Goal: Task Accomplishment & Management: Use online tool/utility

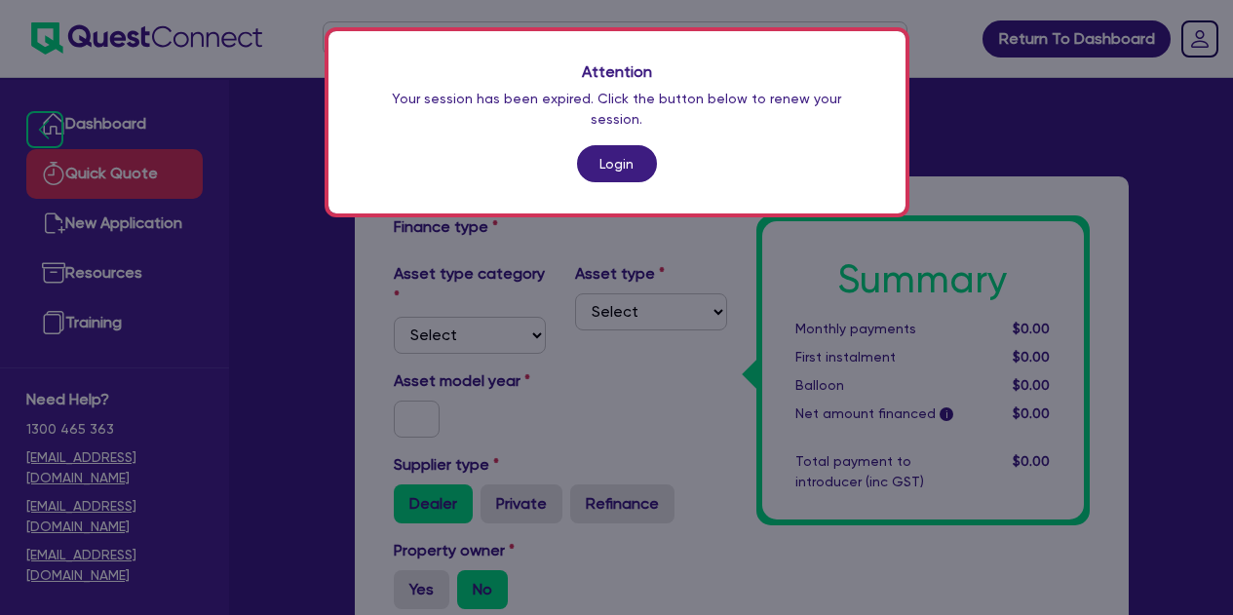
scroll to position [647, 0]
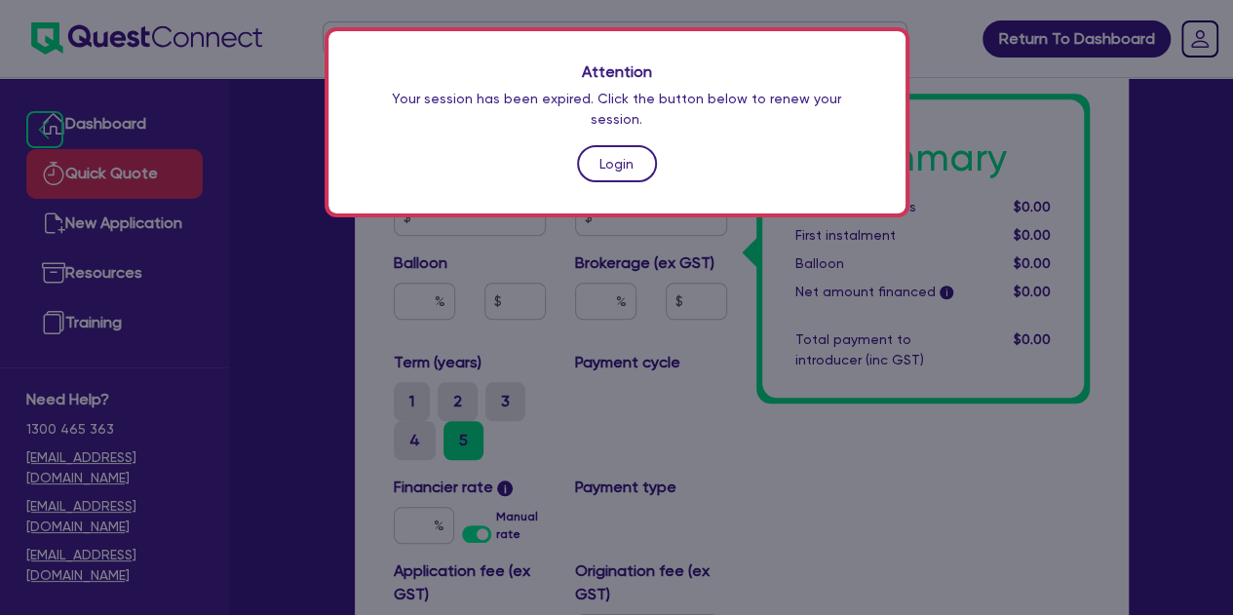
click at [613, 145] on link "Login" at bounding box center [617, 163] width 80 height 37
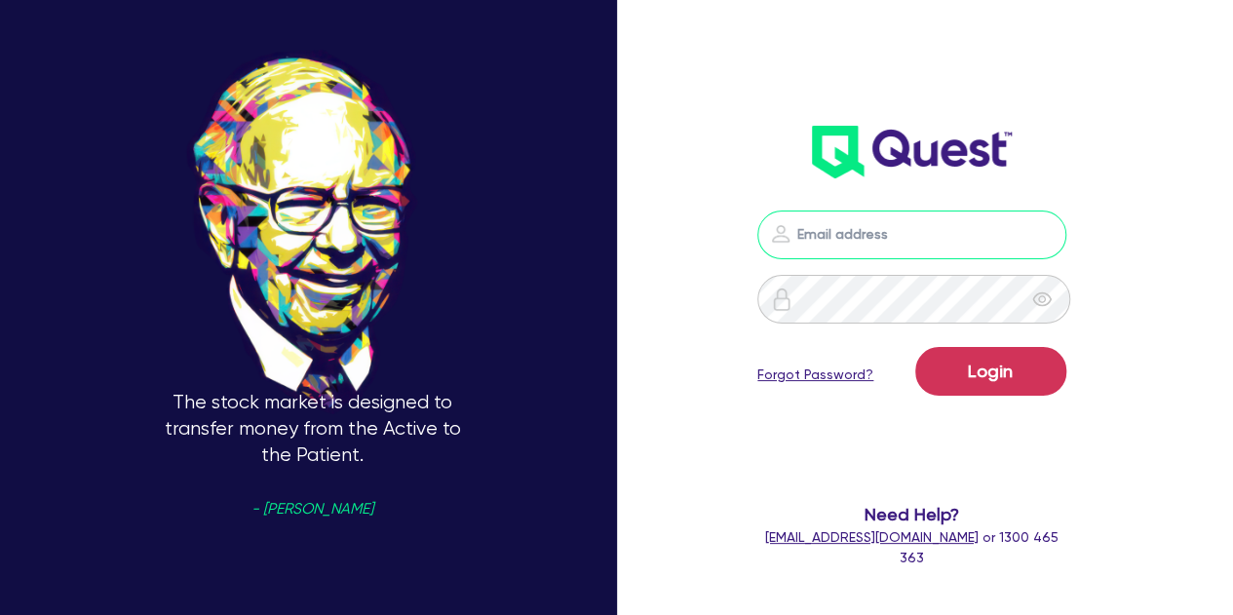
type input "[PERSON_NAME][EMAIL_ADDRESS][PERSON_NAME][DOMAIN_NAME]"
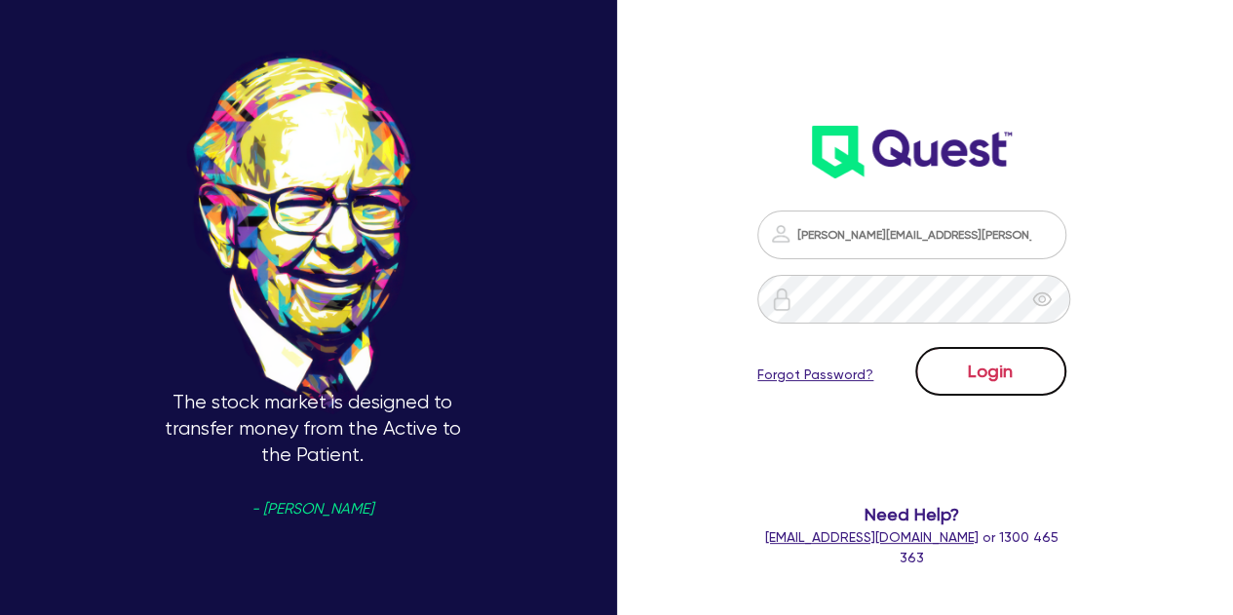
click at [975, 385] on button "Login" at bounding box center [990, 371] width 151 height 49
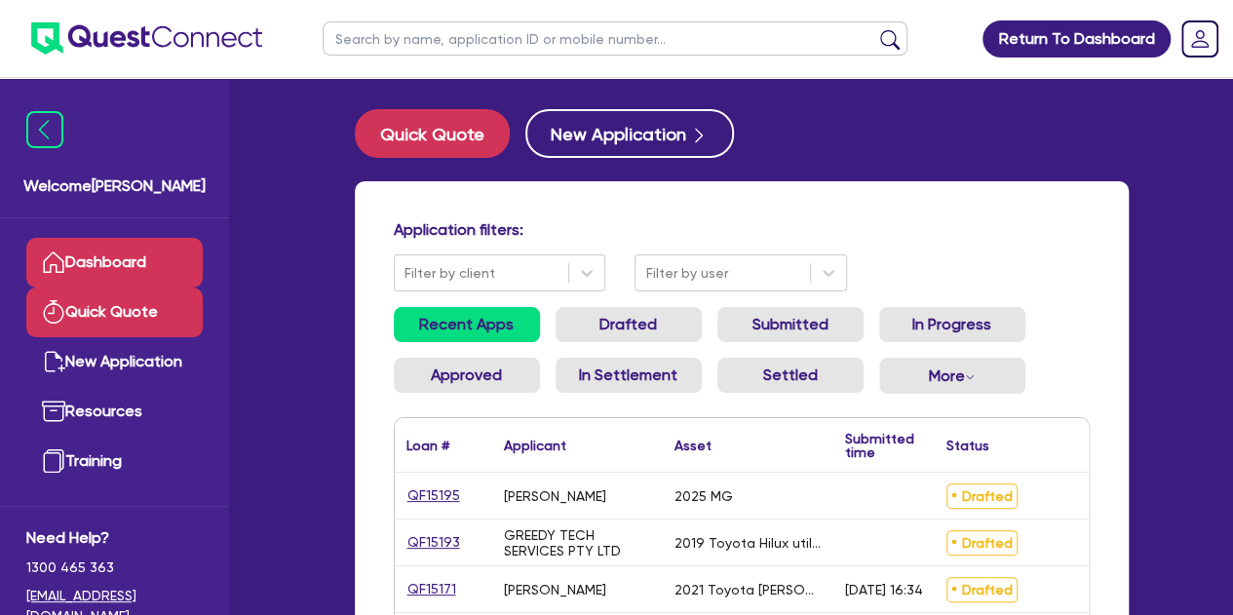
click at [74, 309] on link "Quick Quote" at bounding box center [114, 313] width 176 height 50
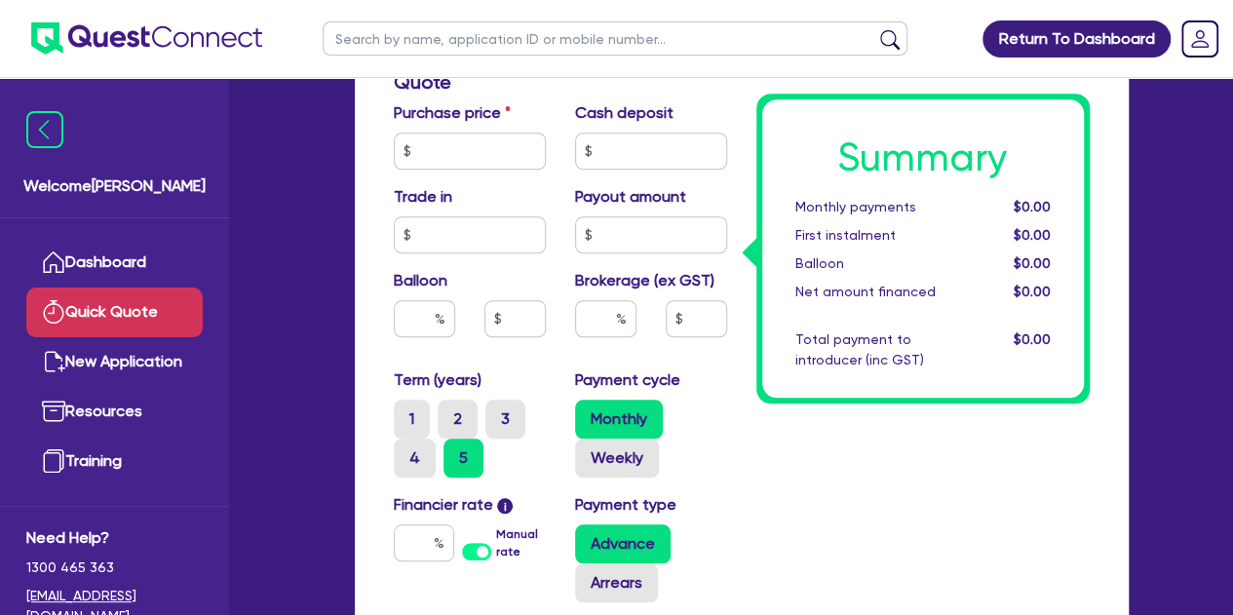
scroll to position [740, 0]
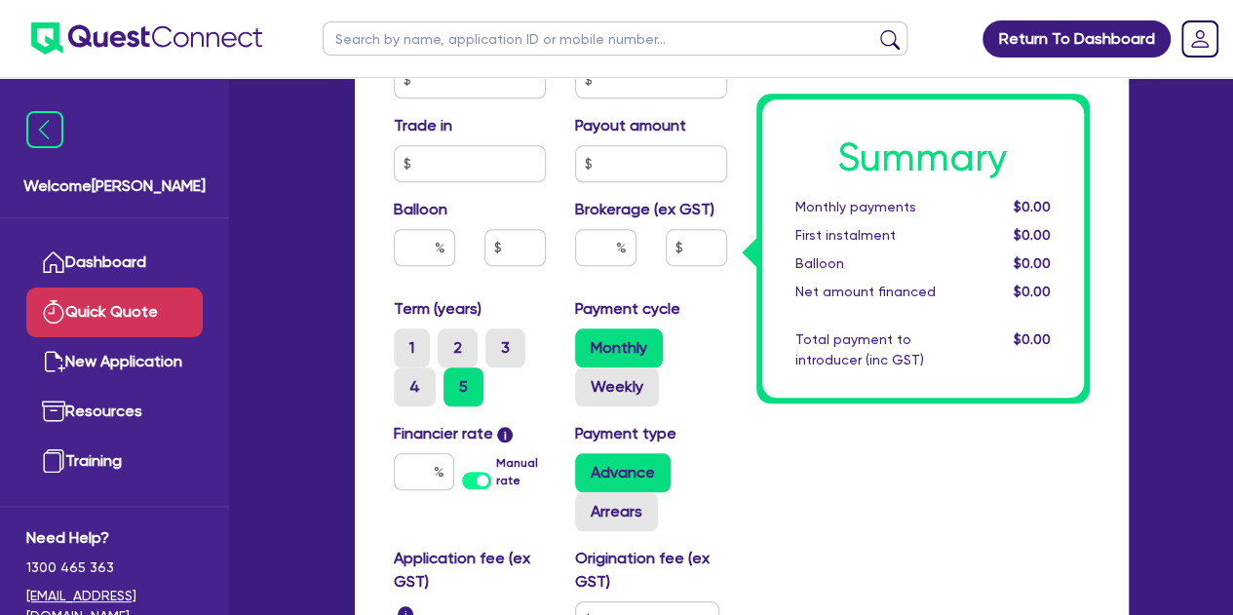
click at [496, 483] on label "Manual rate" at bounding box center [520, 471] width 49 height 35
click at [0, 0] on input "Manual rate" at bounding box center [0, 0] width 0 height 0
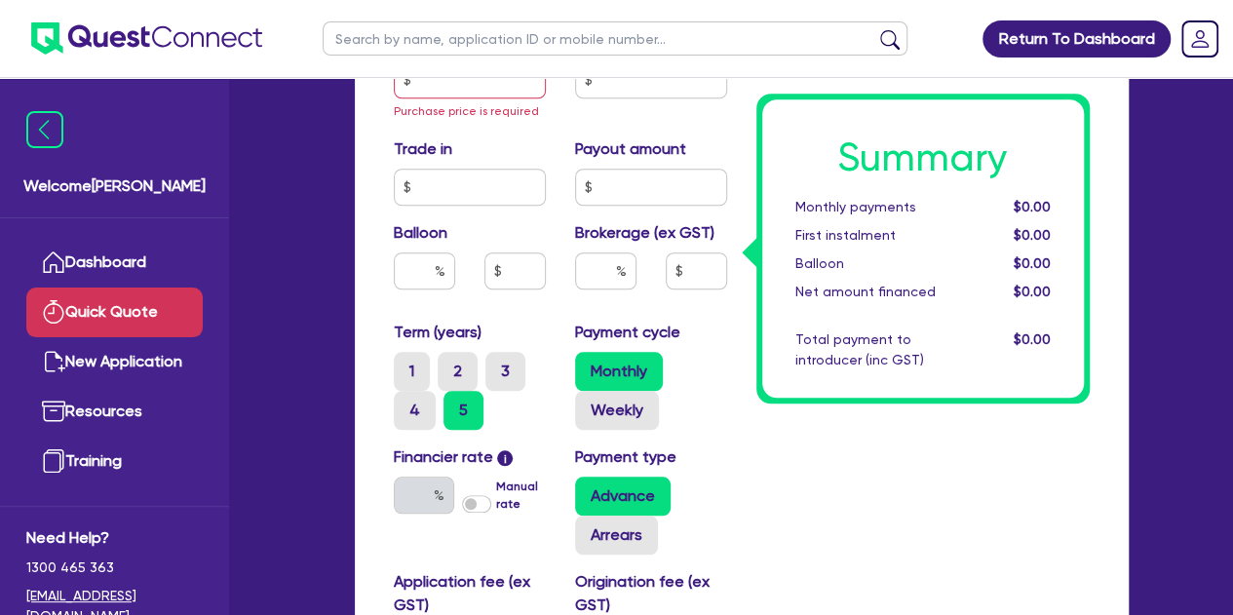
click at [496, 496] on label "Manual rate" at bounding box center [520, 495] width 49 height 35
click at [0, 0] on input "Manual rate" at bounding box center [0, 0] width 0 height 0
click at [421, 494] on input "text" at bounding box center [424, 495] width 60 height 37
type input "1"
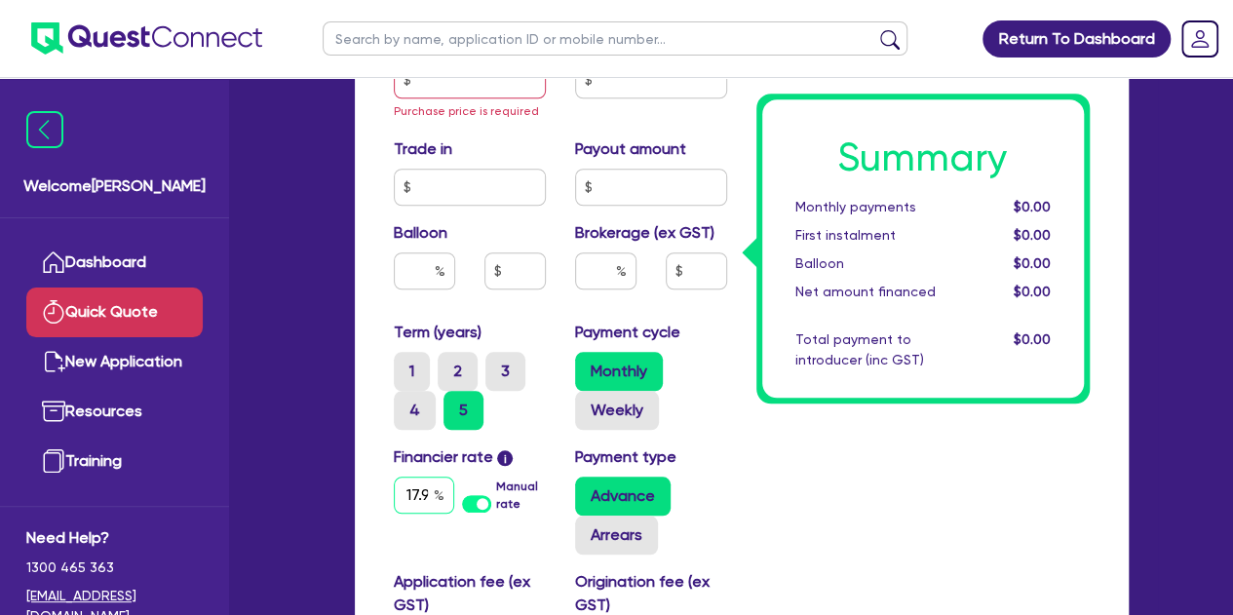
scroll to position [0, 7]
type input "17.95"
click at [833, 516] on div "Summary Monthly payments $0.00 First instalment $0.00 Balloon $0.00 Net amount …" at bounding box center [923, 142] width 363 height 1335
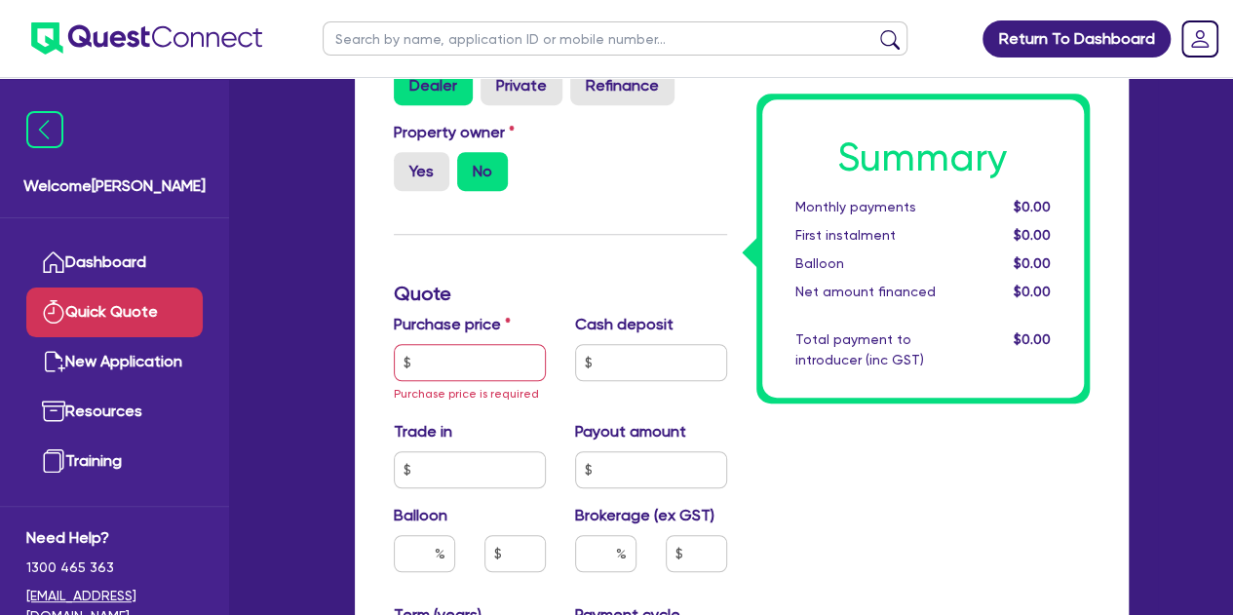
scroll to position [450, 0]
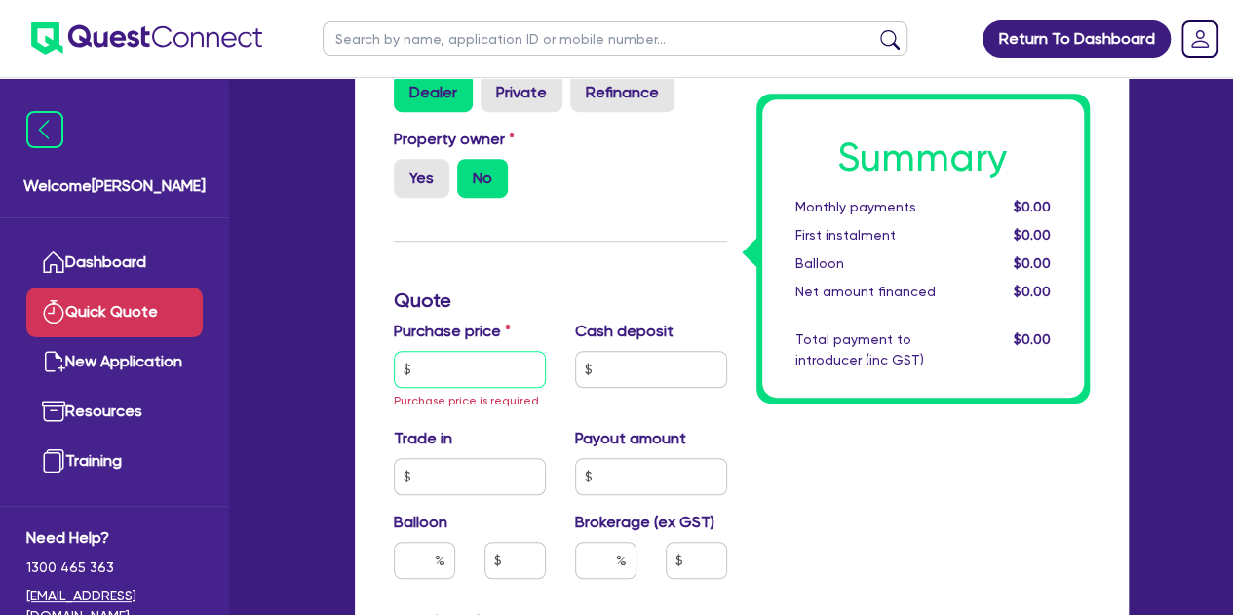
click at [439, 351] on input "text" at bounding box center [470, 369] width 152 height 37
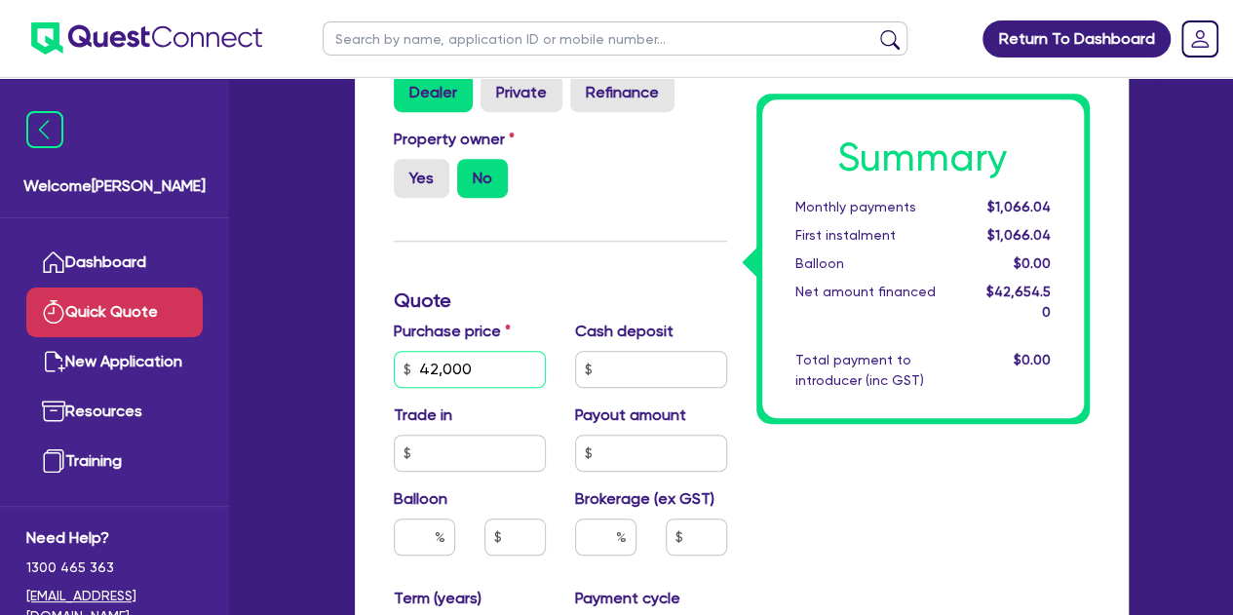
type input "42,000"
click at [663, 315] on div "Finance type Chattel Mortgage Business Loan Asset type category Select Cars and…" at bounding box center [560, 420] width 363 height 1311
click at [788, 449] on div "Summary Monthly payments $1,066.04 First instalment $1,066.04 Balloon $0.00 Net…" at bounding box center [923, 420] width 363 height 1311
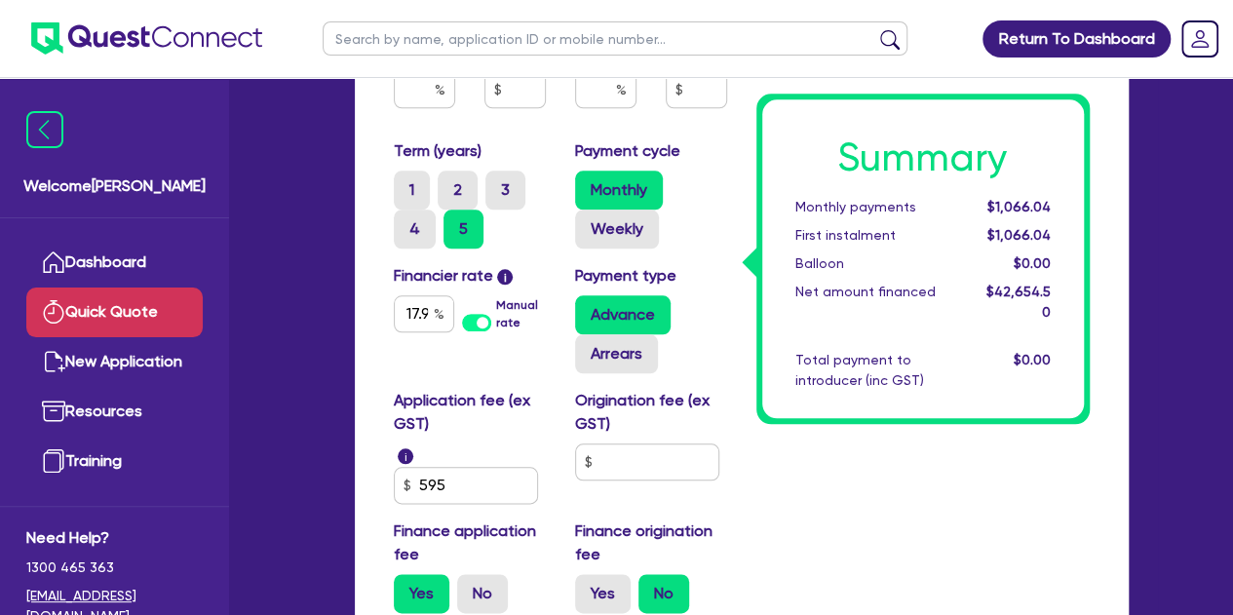
scroll to position [899, 0]
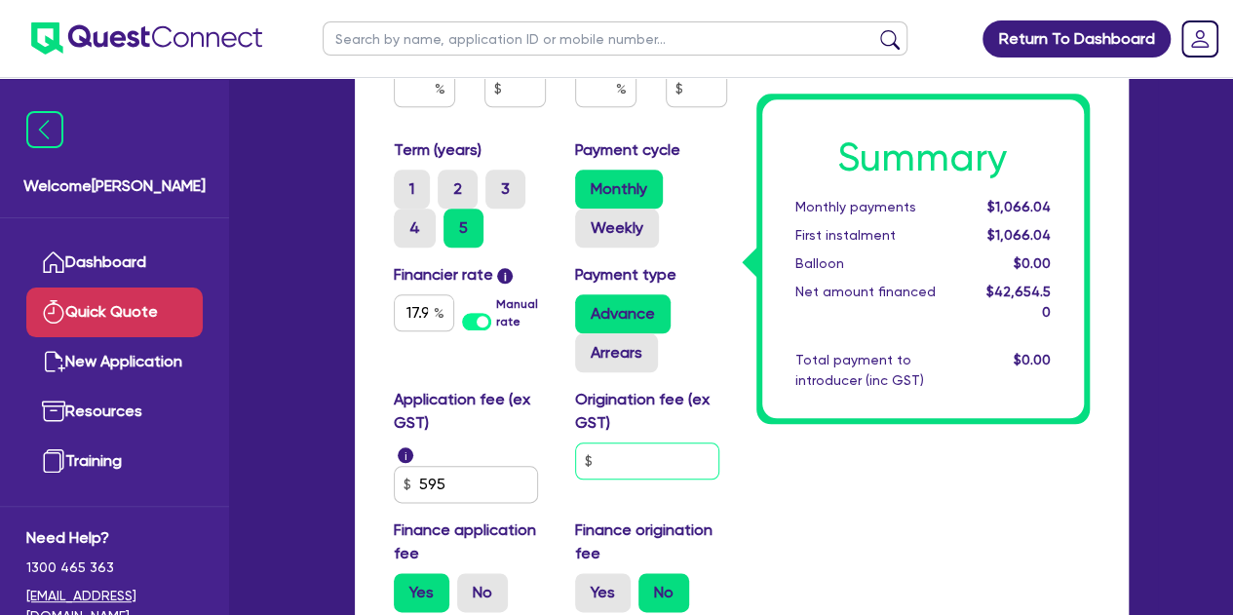
click at [643, 461] on input "text" at bounding box center [647, 461] width 144 height 37
type input "1,200"
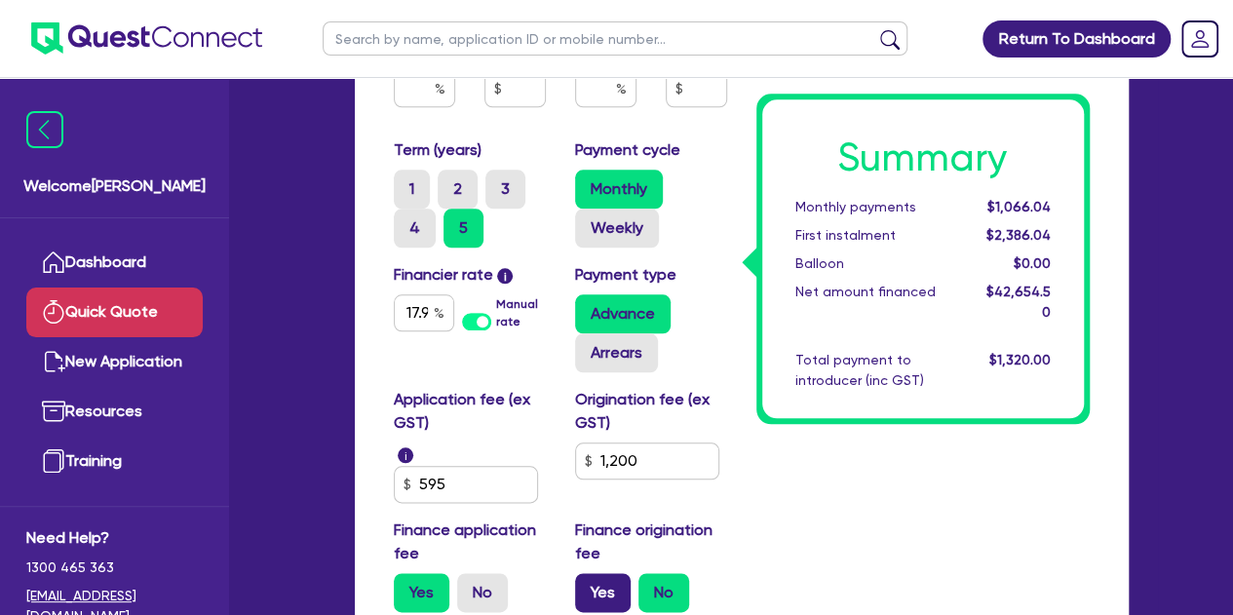
click at [599, 592] on label "Yes" at bounding box center [603, 592] width 56 height 39
click at [588, 586] on input "Yes" at bounding box center [581, 579] width 13 height 13
radio input "true"
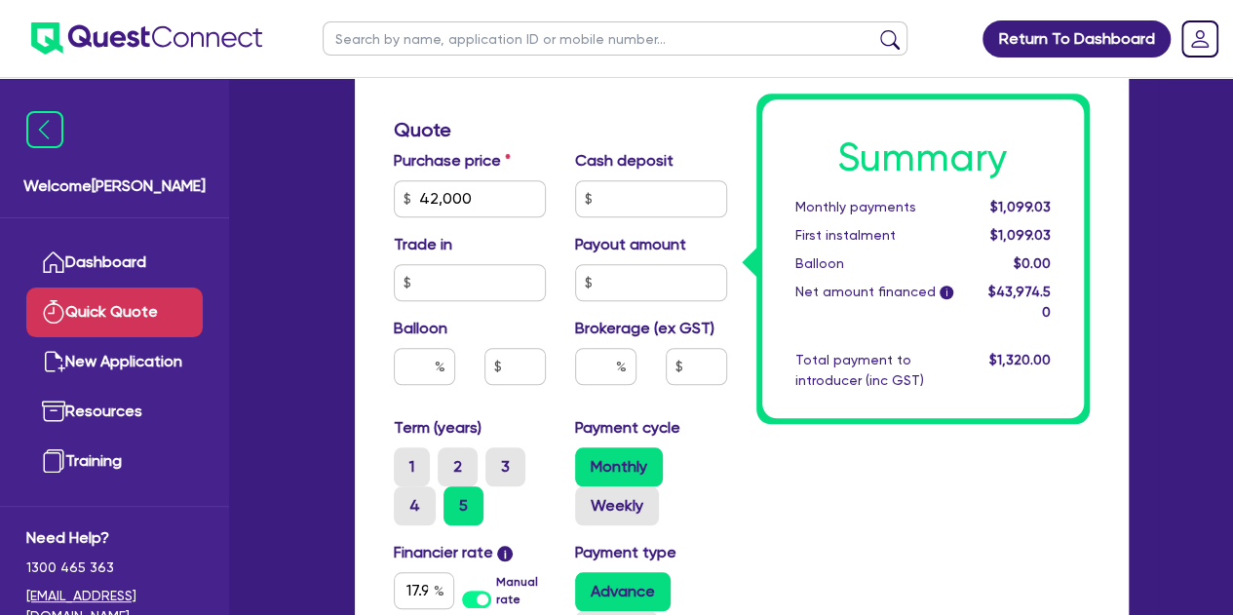
scroll to position [574, 0]
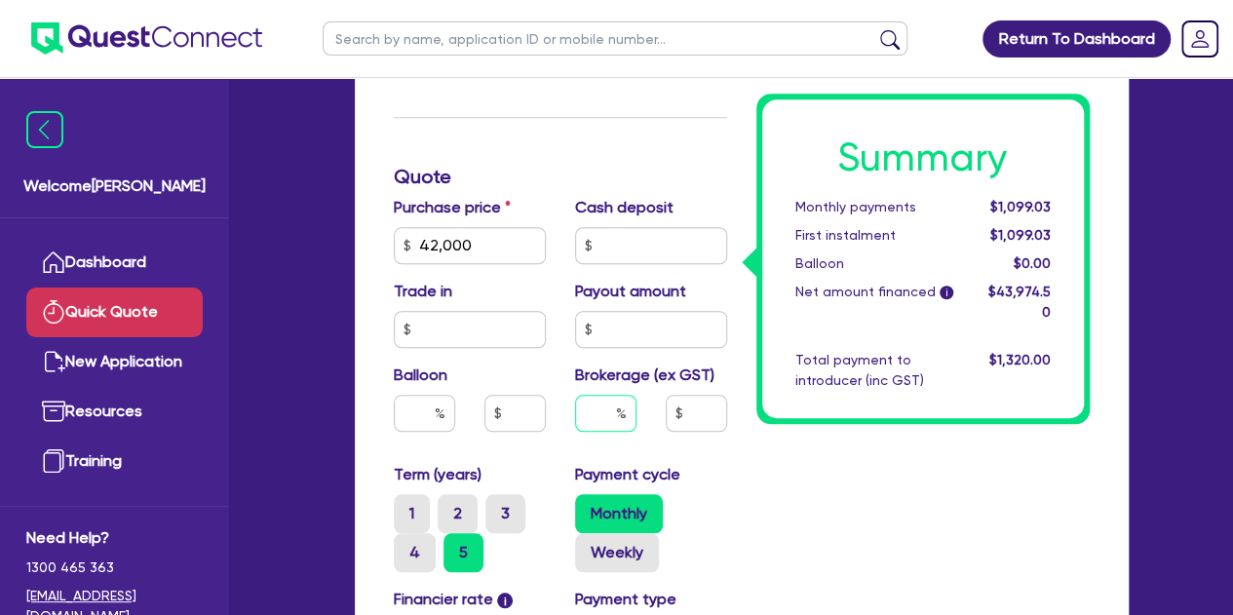
click at [600, 428] on input "text" at bounding box center [605, 413] width 61 height 37
type input "2"
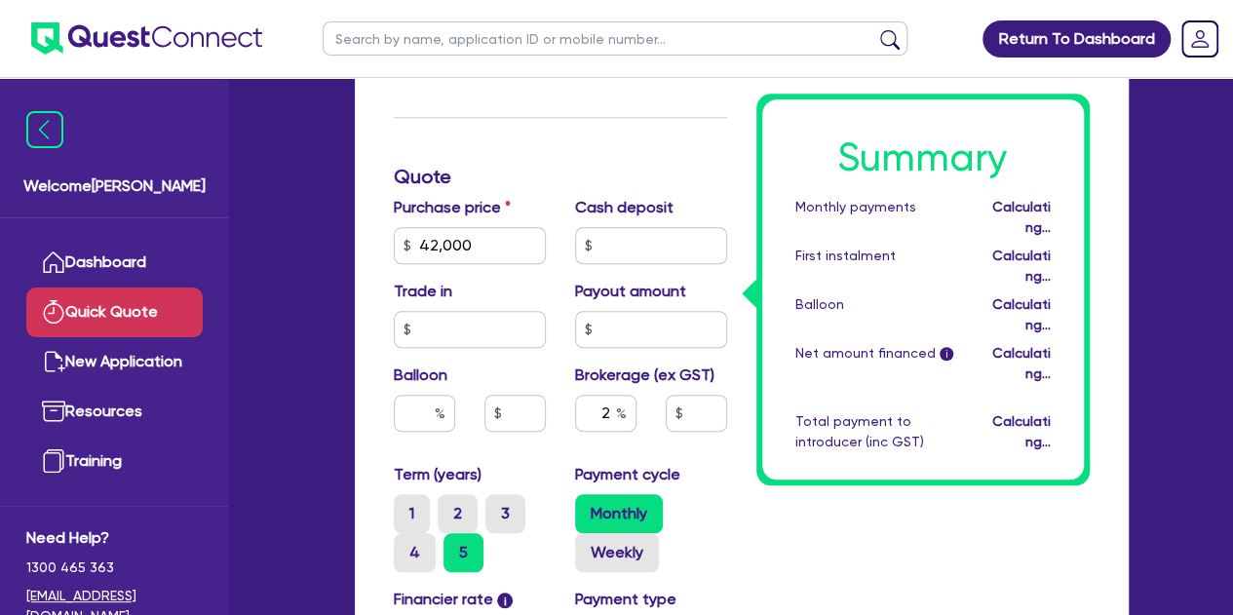
type input "879.49"
click at [754, 484] on div "Summary Monthly payments Calculating... First instalment Calculating... Balloon…" at bounding box center [923, 296] width 363 height 1311
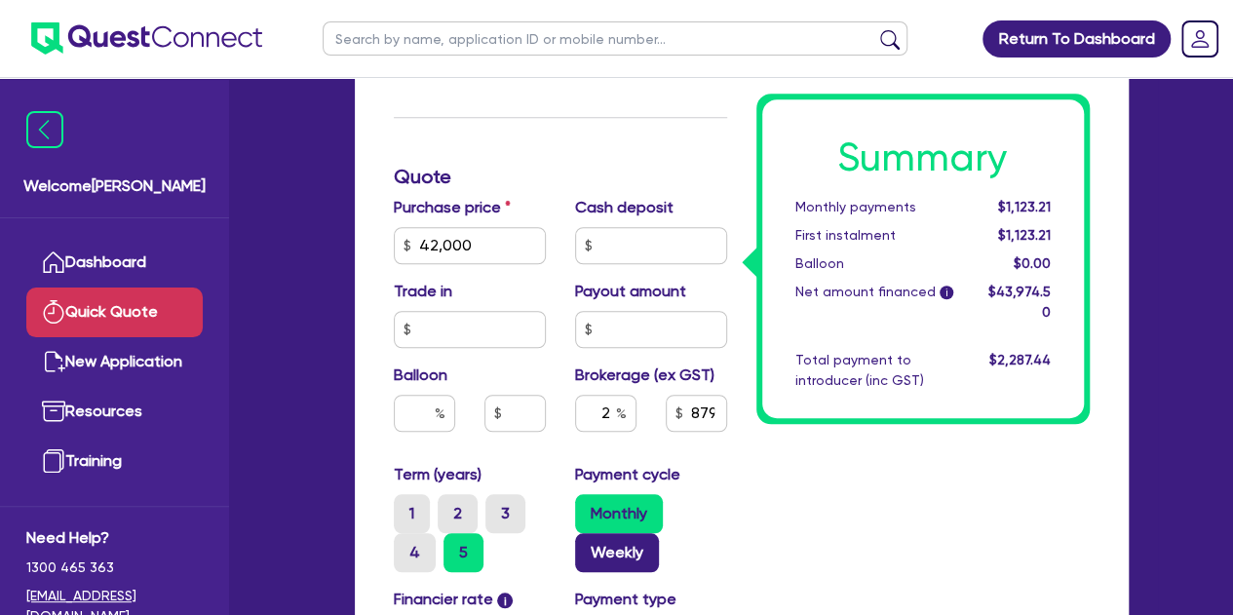
click at [620, 543] on label "Weekly" at bounding box center [617, 552] width 84 height 39
click at [588, 543] on input "Weekly" at bounding box center [581, 539] width 13 height 13
radio input "true"
click at [610, 519] on label "Monthly" at bounding box center [619, 513] width 88 height 39
click at [588, 507] on input "Monthly" at bounding box center [581, 500] width 13 height 13
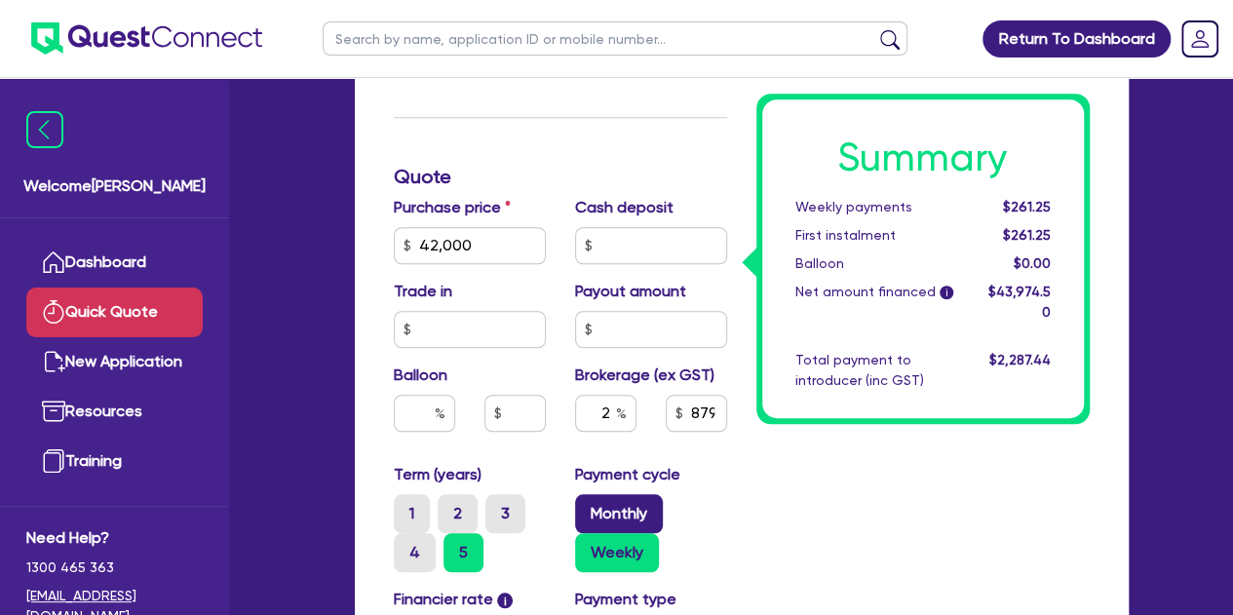
radio input "true"
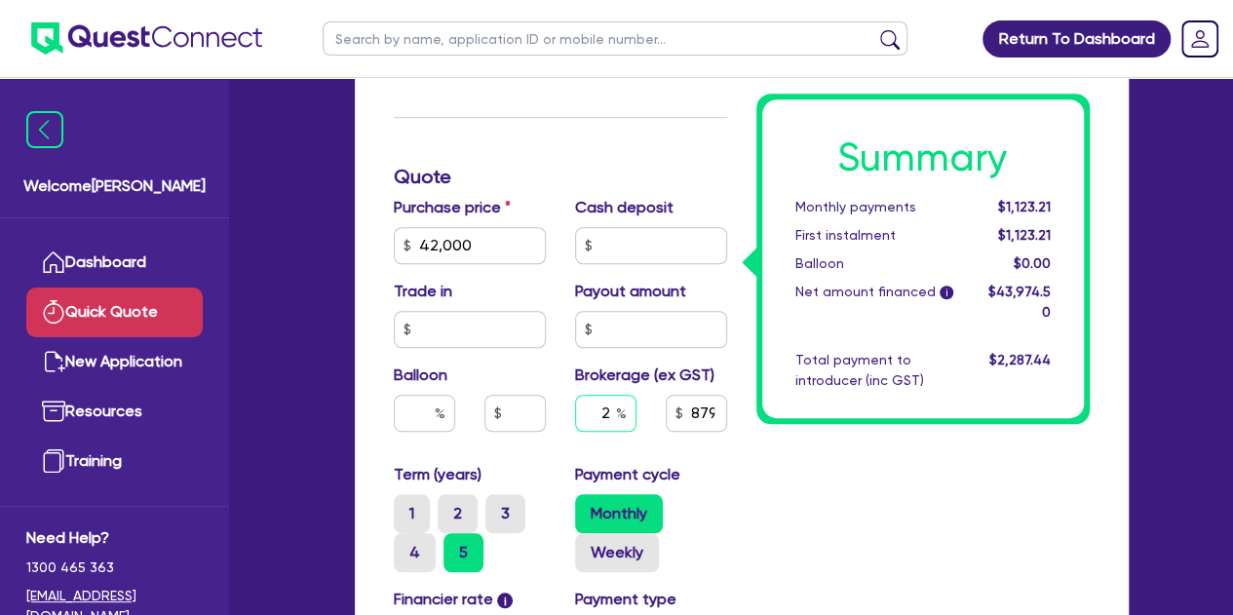
click at [610, 412] on input "2" at bounding box center [605, 413] width 61 height 37
type input "3"
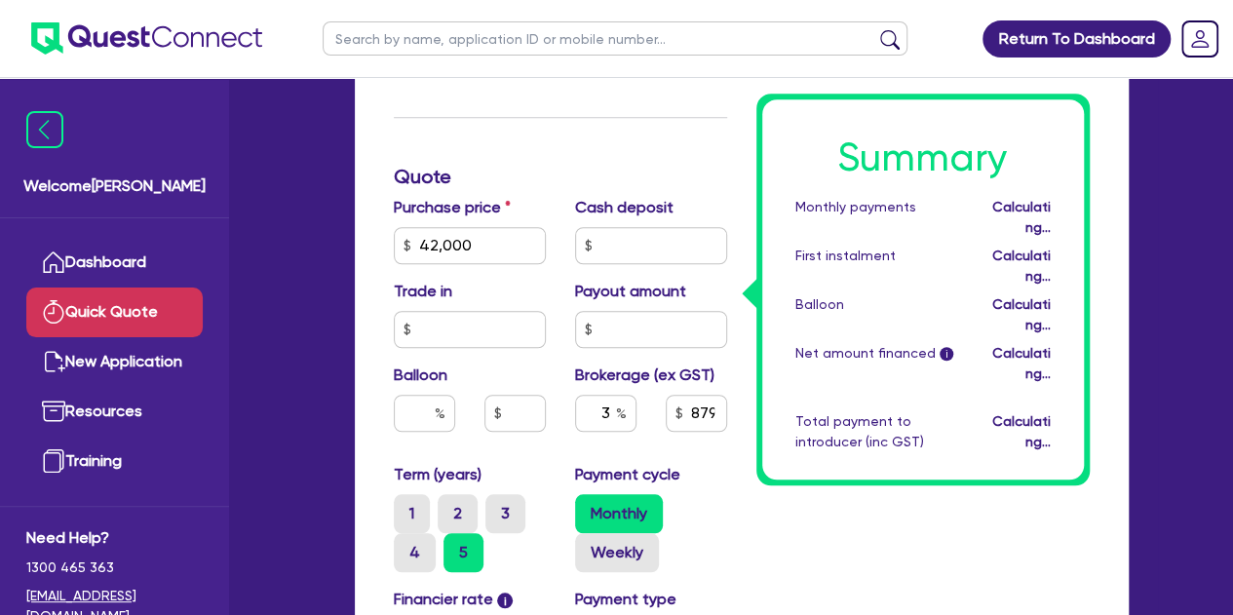
type input "1,319.24"
click at [705, 448] on div "Purchase price 42,000 Cash deposit Trade in Payout amount Balloon Brokerage (ex…" at bounding box center [560, 329] width 363 height 267
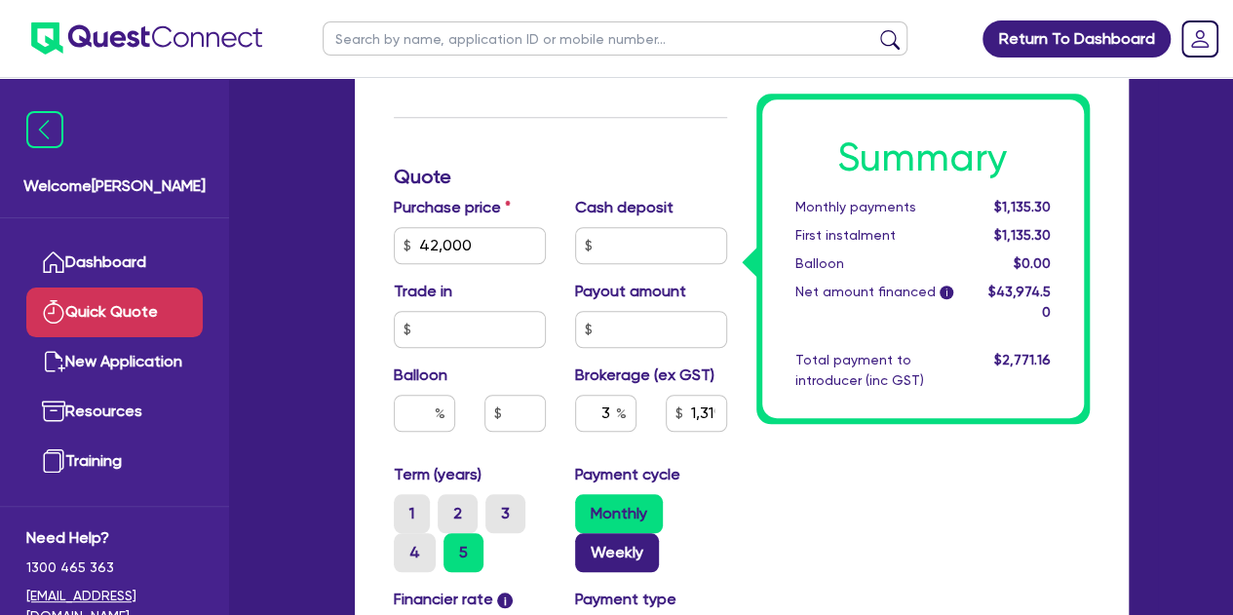
click at [607, 570] on label "Weekly" at bounding box center [617, 552] width 84 height 39
click at [588, 546] on input "Weekly" at bounding box center [581, 539] width 13 height 13
radio input "true"
type input "1,319.24"
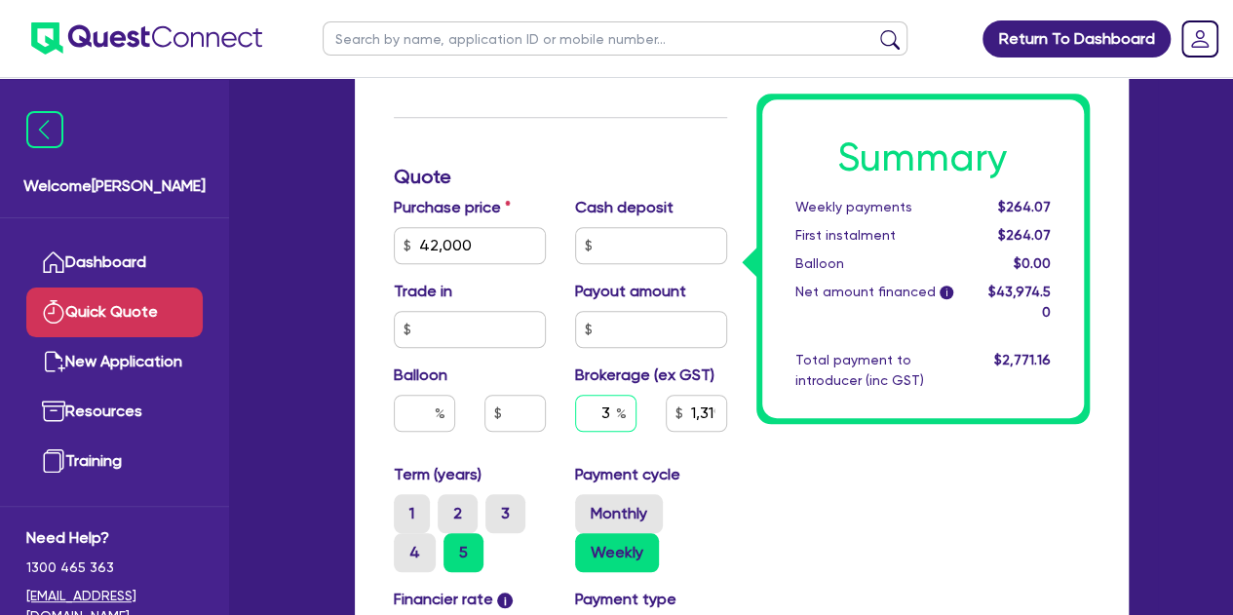
click at [610, 403] on input "3" at bounding box center [605, 413] width 61 height 37
type input "5"
type input "2,198.73"
click at [737, 459] on div "Purchase price 42,000 Cash deposit Trade in Payout amount Balloon Brokerage (ex…" at bounding box center [560, 329] width 363 height 267
click at [607, 415] on input "5" at bounding box center [605, 413] width 61 height 37
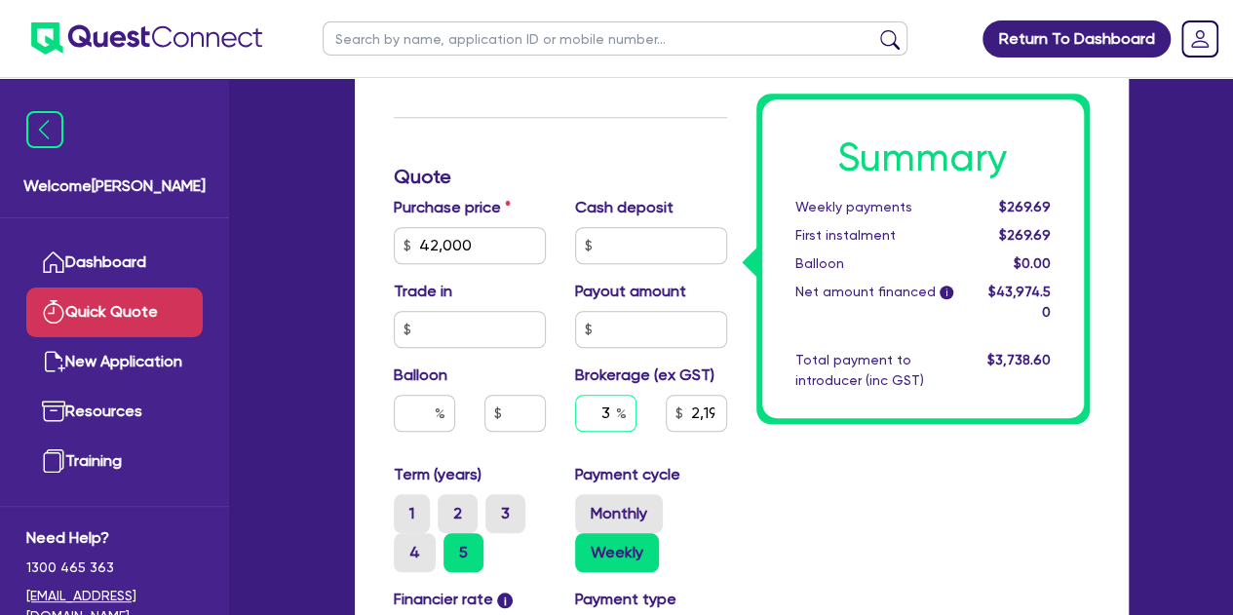
type input "3"
click at [870, 495] on div "Summary Weekly payments $264.07 First instalment $264.07 Balloon $0.00 Net amou…" at bounding box center [923, 296] width 363 height 1311
click at [617, 412] on div "3" at bounding box center [605, 413] width 61 height 37
type input "1,319.24"
click at [617, 412] on div "3" at bounding box center [605, 413] width 61 height 37
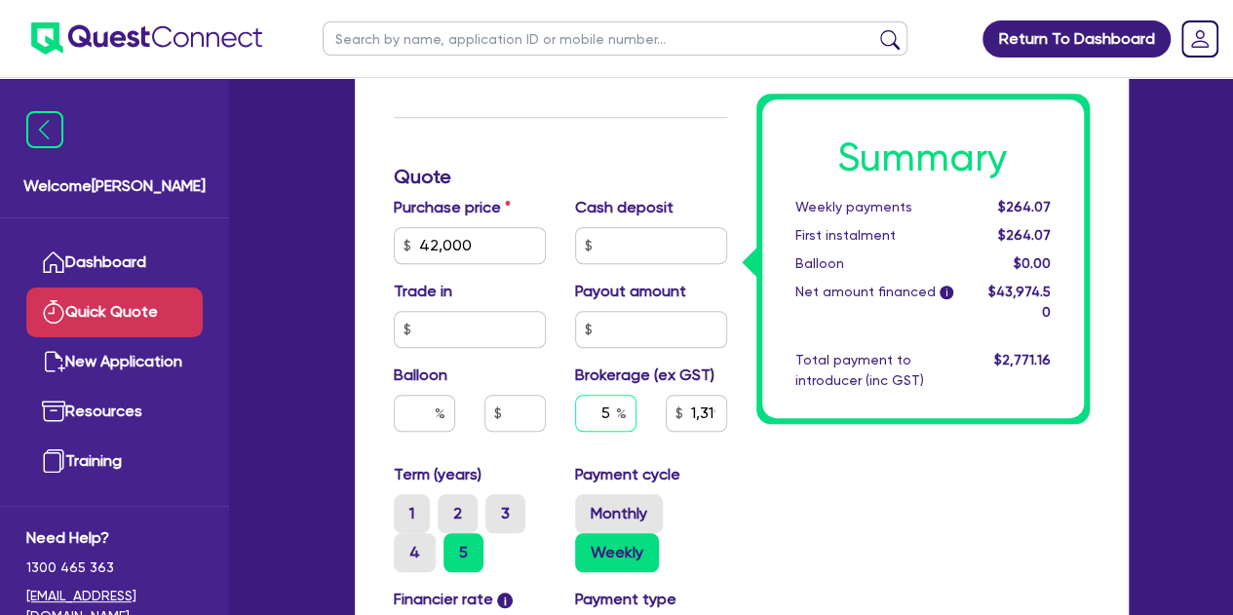
type input "5"
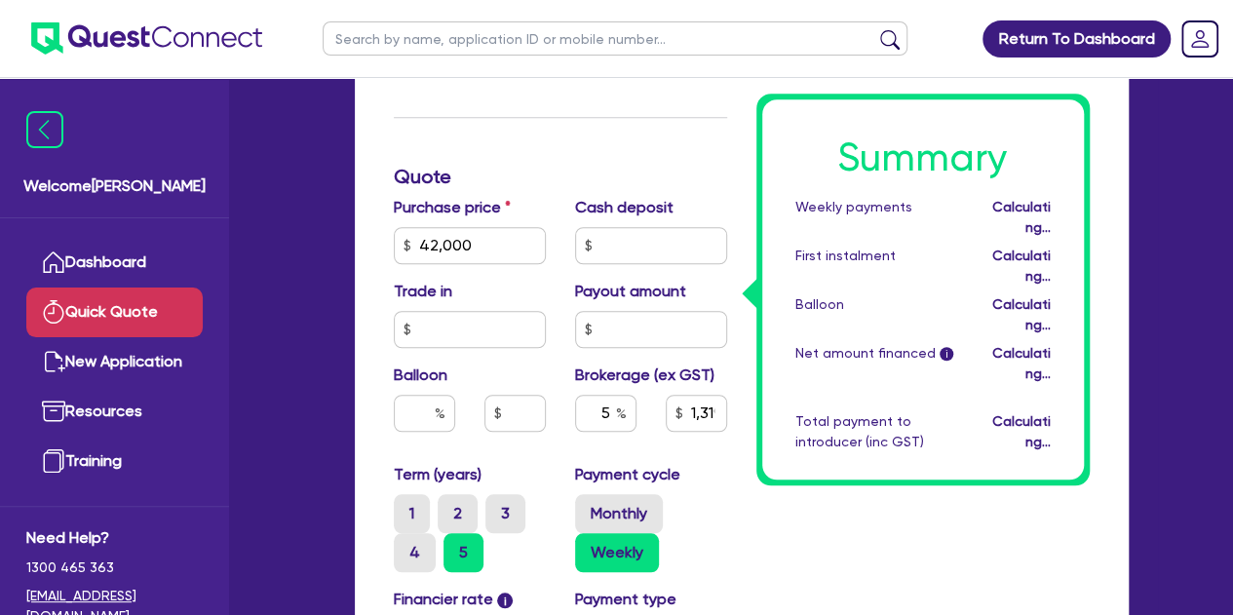
type input "2,198.73"
click at [709, 444] on div "5 2,198.73" at bounding box center [651, 421] width 181 height 53
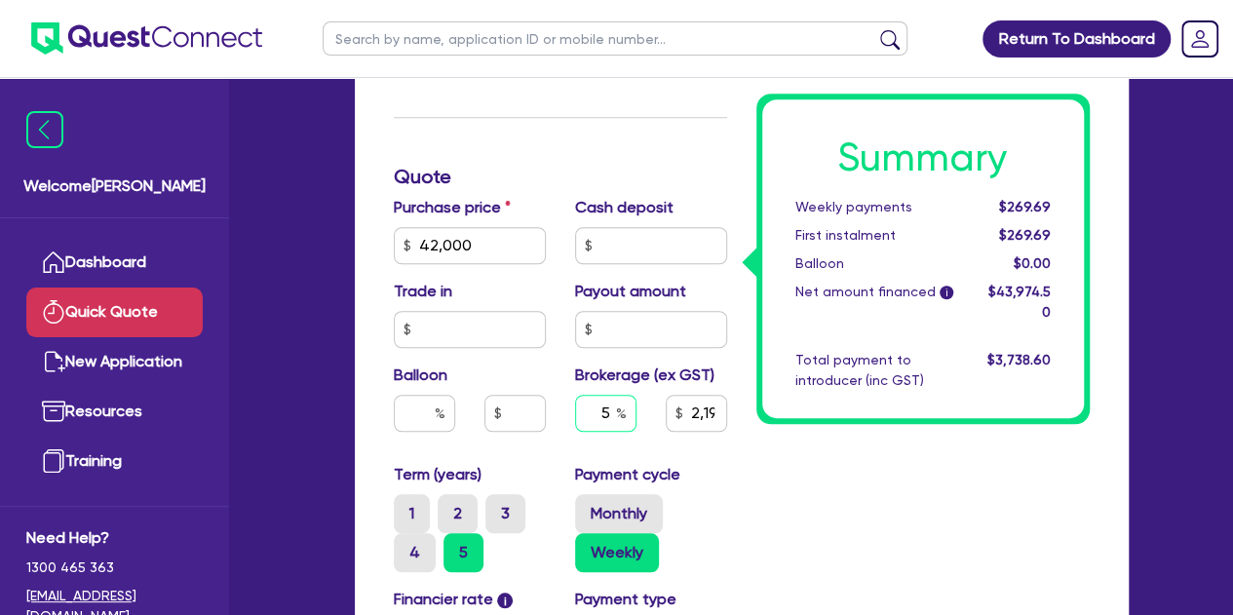
click at [611, 410] on input "5" at bounding box center [605, 413] width 61 height 37
type input "3"
type input "1,319.24"
click at [807, 468] on div "Summary Weekly payments $264.07 First instalment $264.07 Balloon $0.00 Net amou…" at bounding box center [923, 296] width 363 height 1311
click at [612, 405] on input "3" at bounding box center [605, 413] width 61 height 37
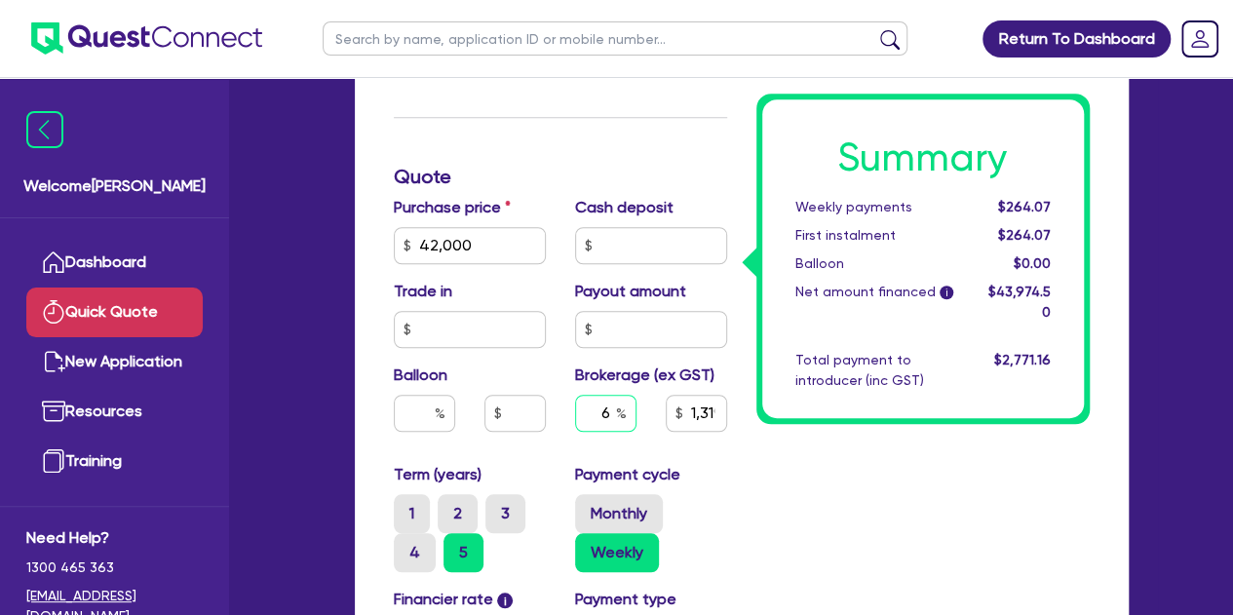
type input "6"
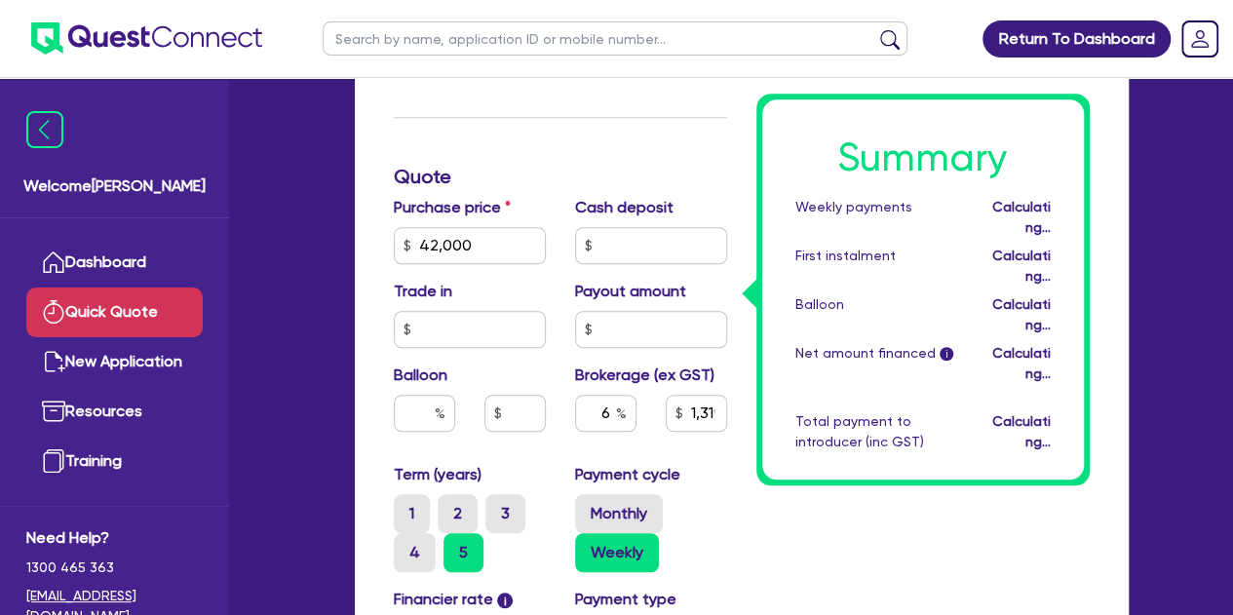
type input "2,638.47"
click at [790, 498] on div "Summary Weekly payments Calculating... First instalment Calculating... Balloon …" at bounding box center [923, 296] width 363 height 1311
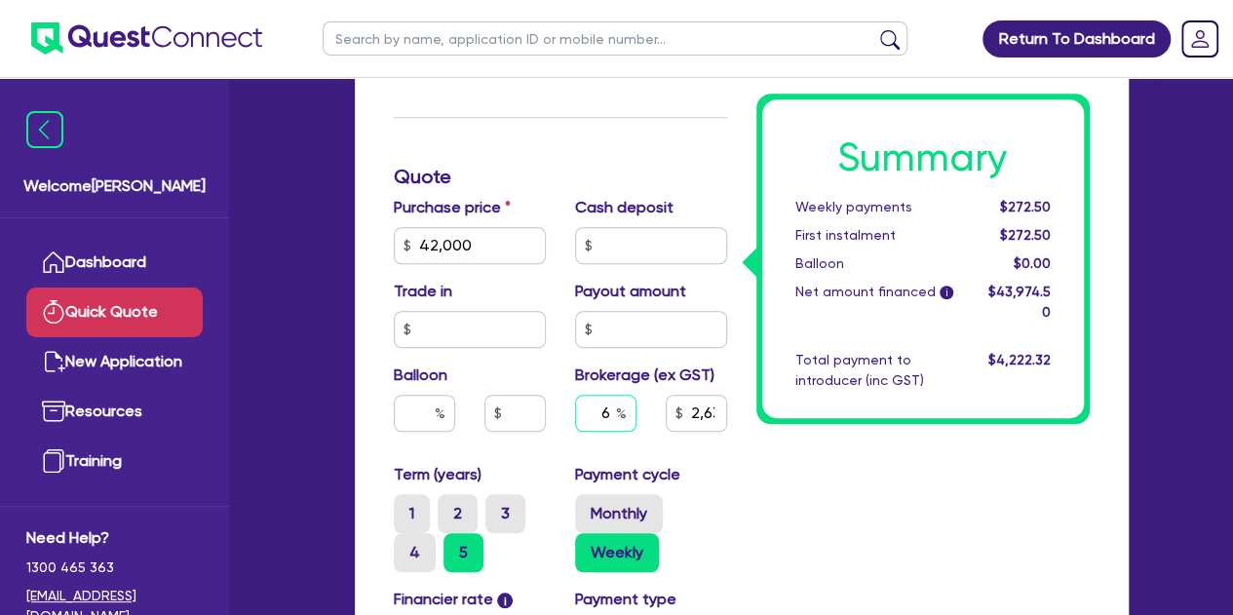
click at [618, 401] on input "6" at bounding box center [605, 413] width 61 height 37
type input "3"
type input "1,319.24"
click at [806, 497] on div "Summary Weekly payments $264.07 First instalment $264.07 Balloon $0.00 Net amou…" at bounding box center [923, 296] width 363 height 1311
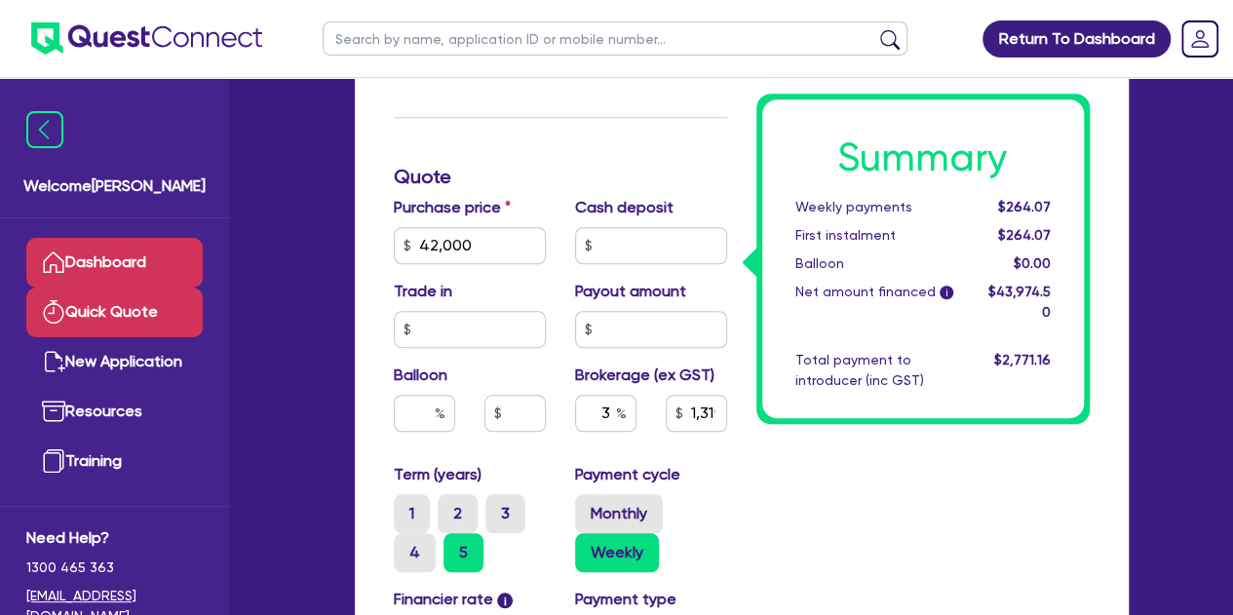
click at [61, 241] on link "Dashboard" at bounding box center [114, 263] width 176 height 50
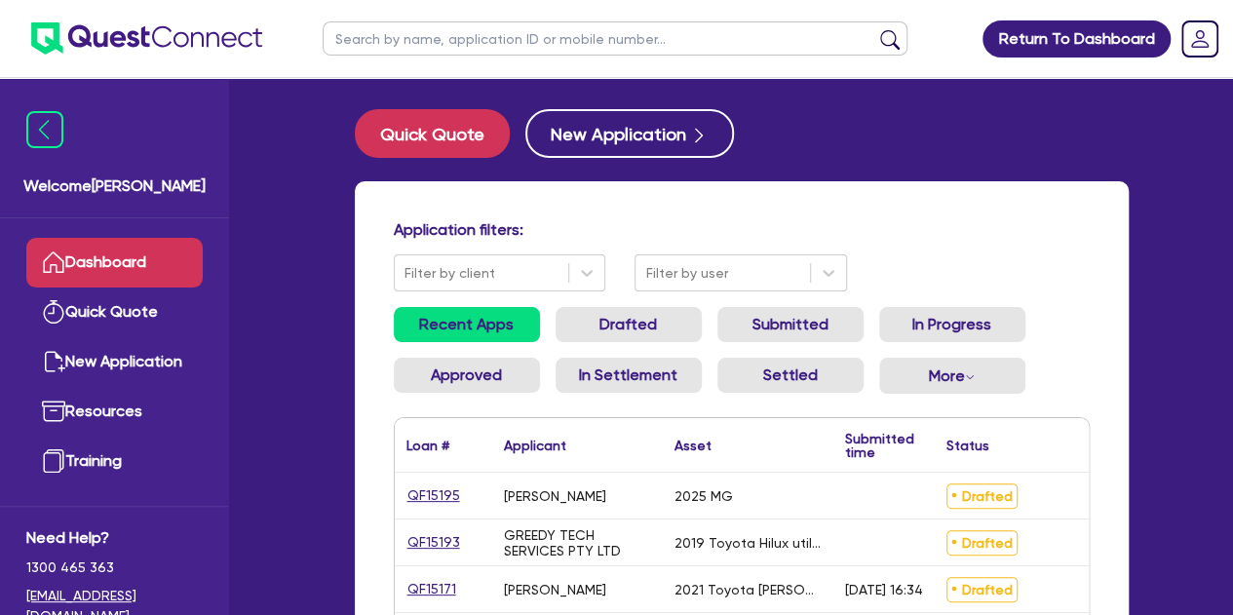
click at [453, 56] on ul at bounding box center [615, 38] width 624 height 77
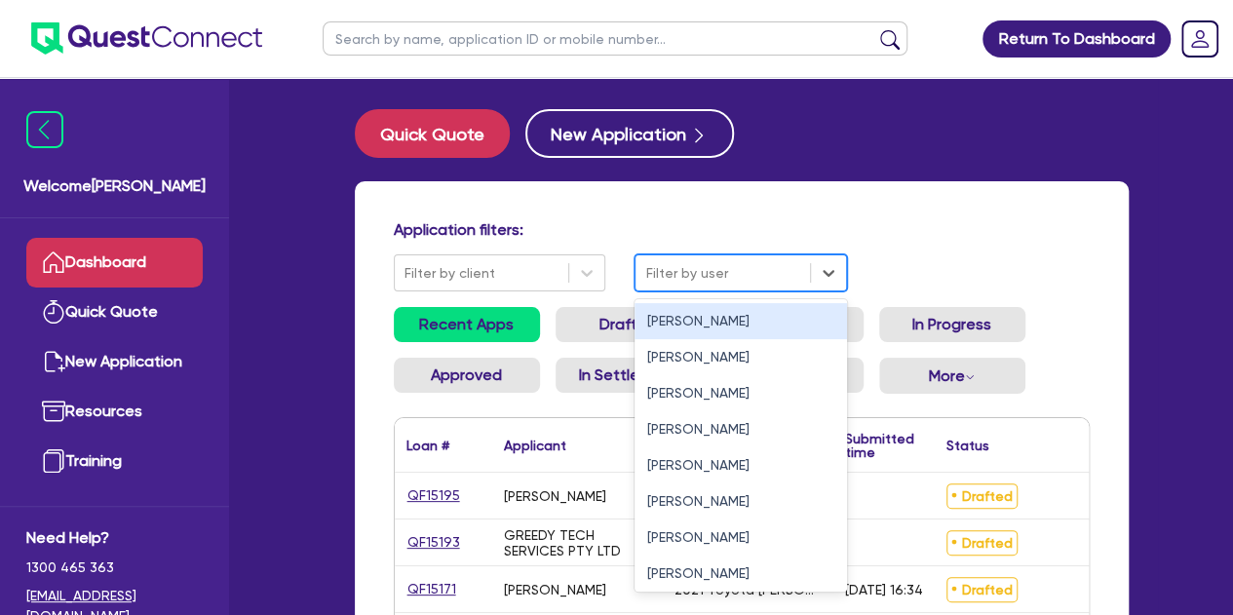
click at [670, 281] on div at bounding box center [722, 273] width 155 height 24
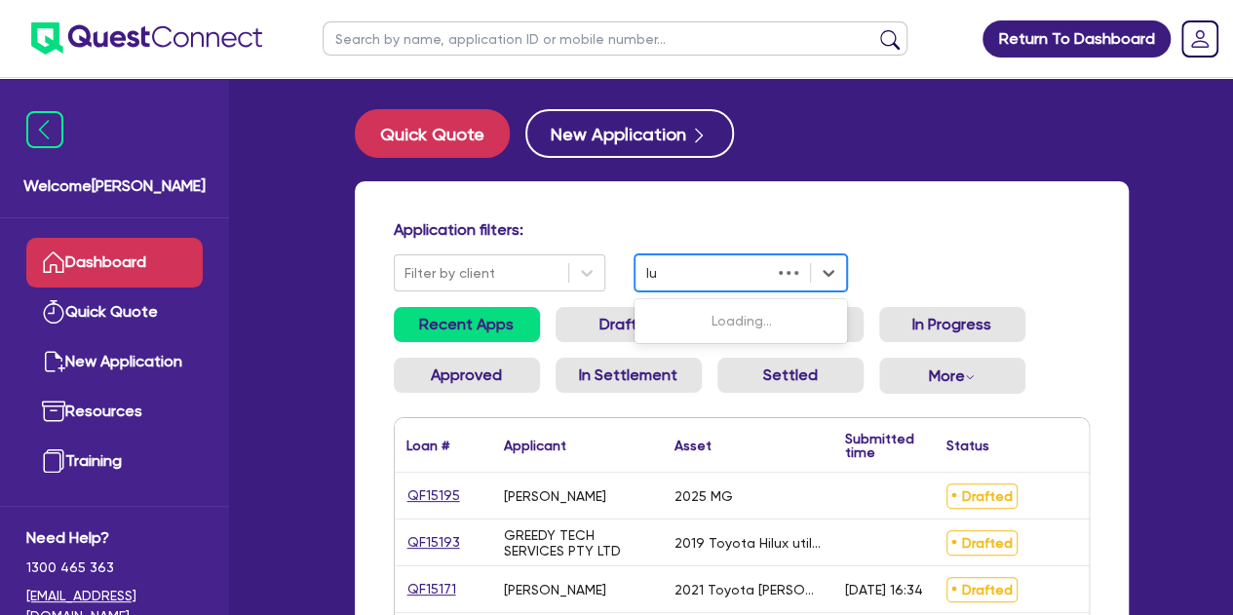
type input "luk"
click at [690, 324] on div "[PERSON_NAME]" at bounding box center [741, 321] width 213 height 36
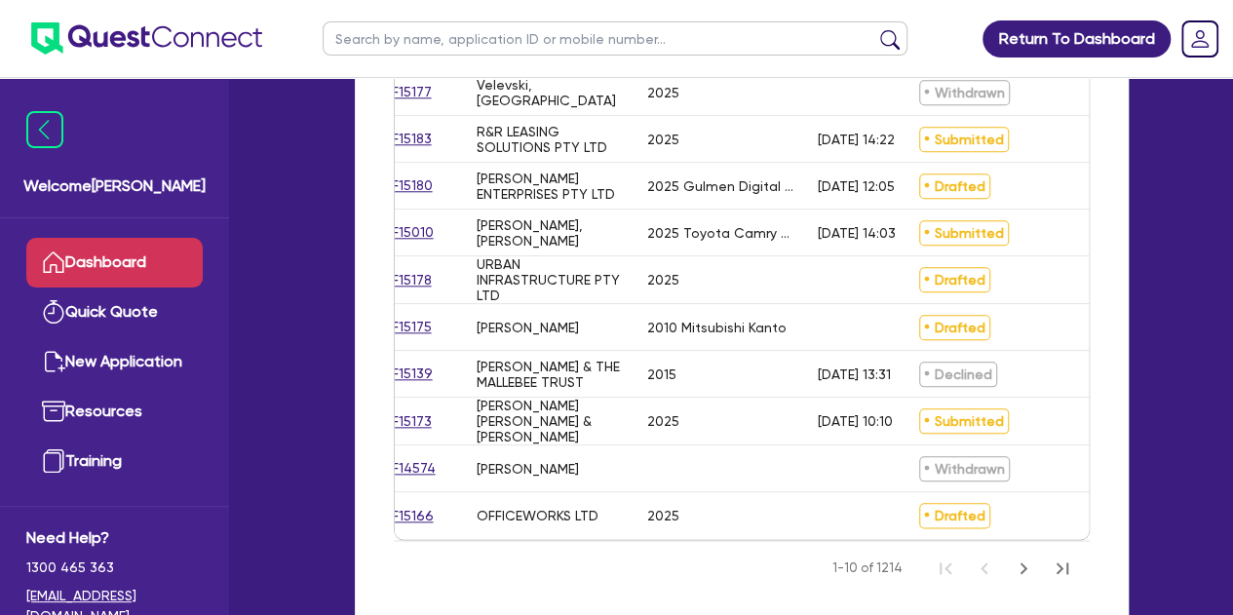
scroll to position [876, 0]
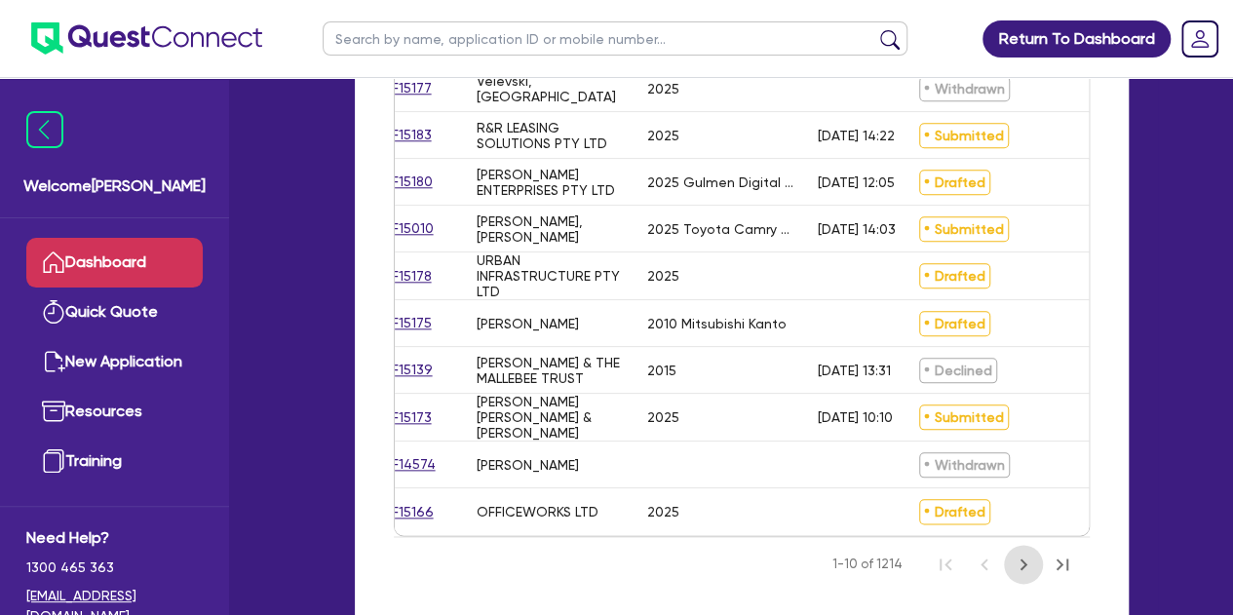
click at [1029, 576] on icon "Next Page" at bounding box center [1023, 564] width 23 height 23
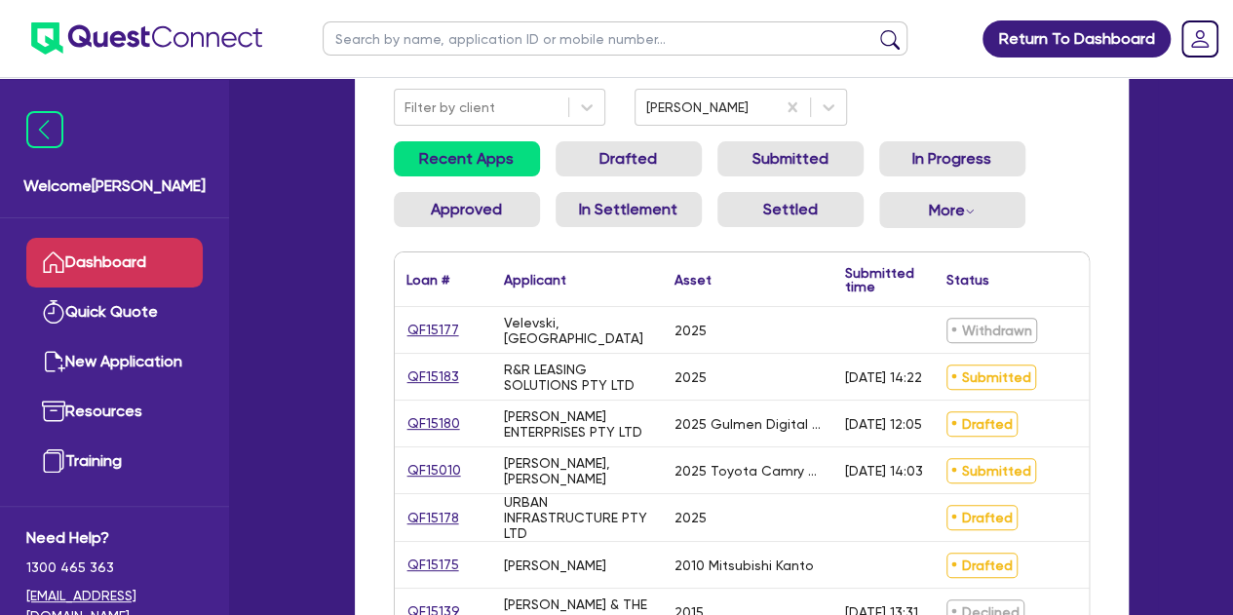
scroll to position [168, 0]
